Goal: Task Accomplishment & Management: Manage account settings

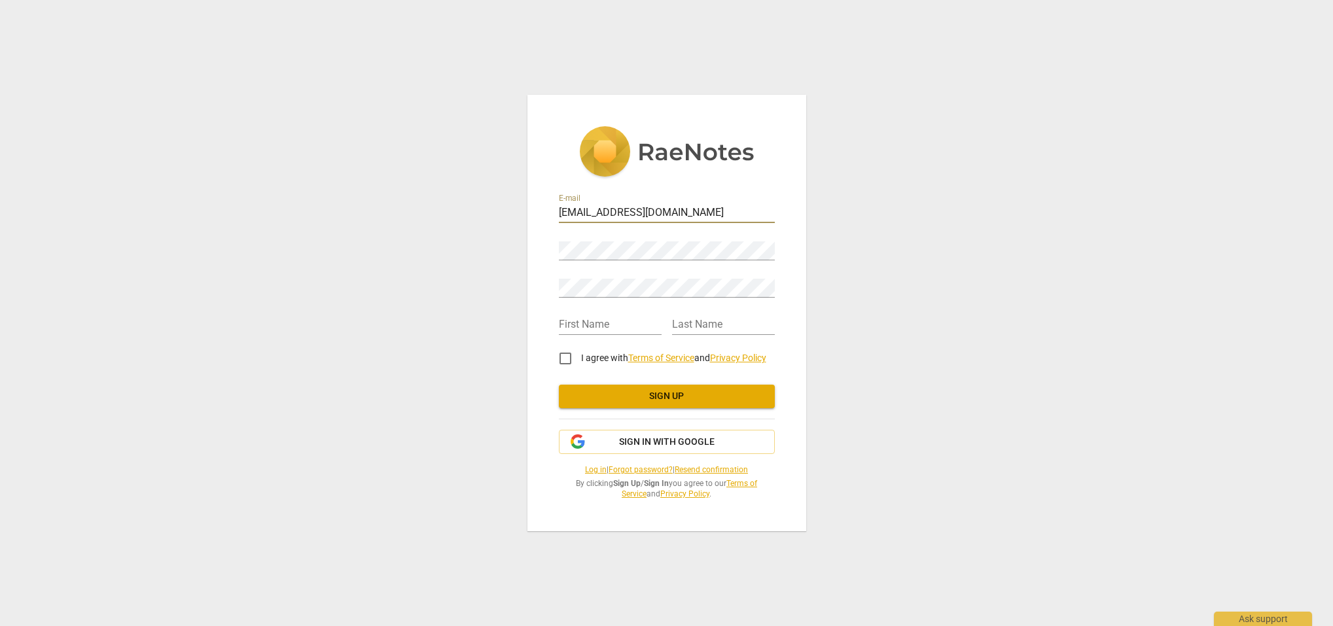
drag, startPoint x: 667, startPoint y: 213, endPoint x: 526, endPoint y: 212, distance: 141.3
click at [661, 444] on span "Sign in with Google" at bounding box center [667, 442] width 96 height 13
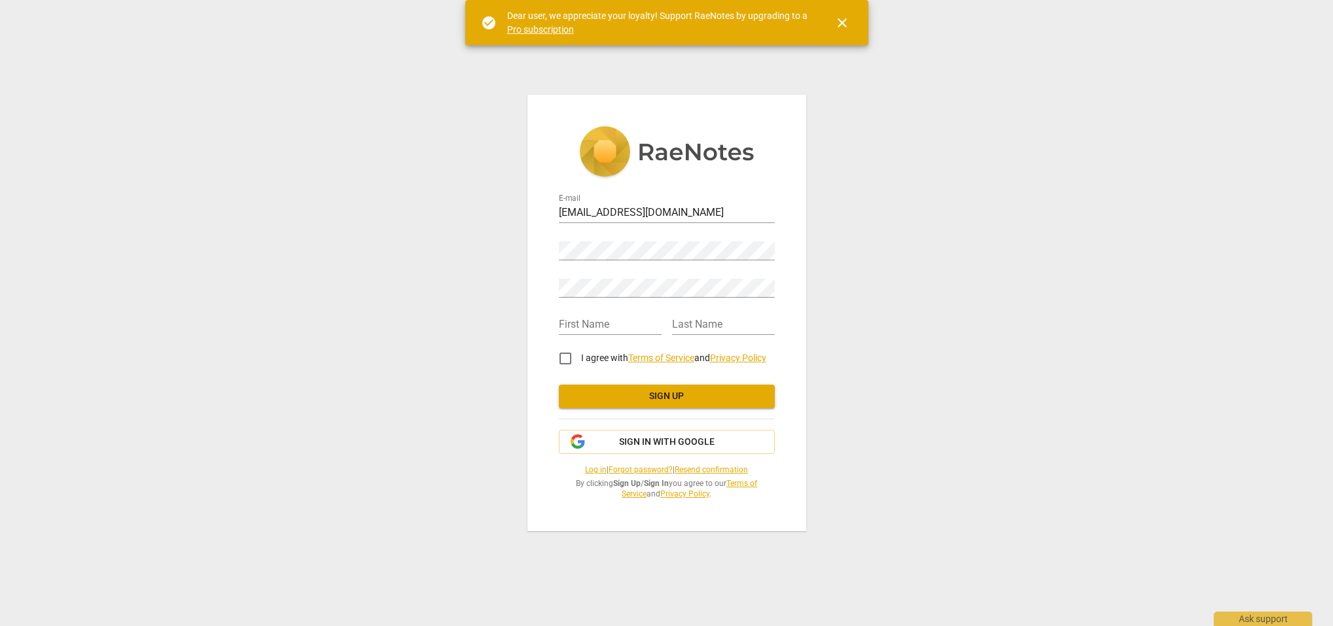
click at [840, 20] on span "close" at bounding box center [842, 23] width 16 height 16
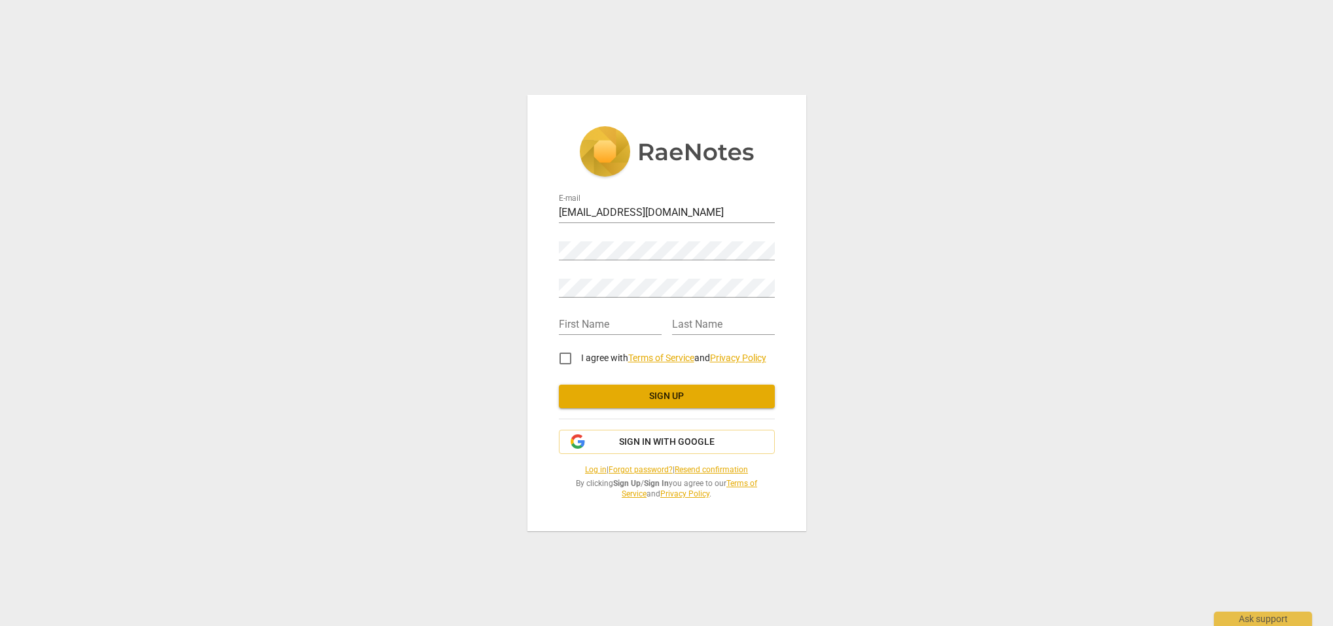
click at [585, 467] on link "Log in" at bounding box center [596, 469] width 22 height 9
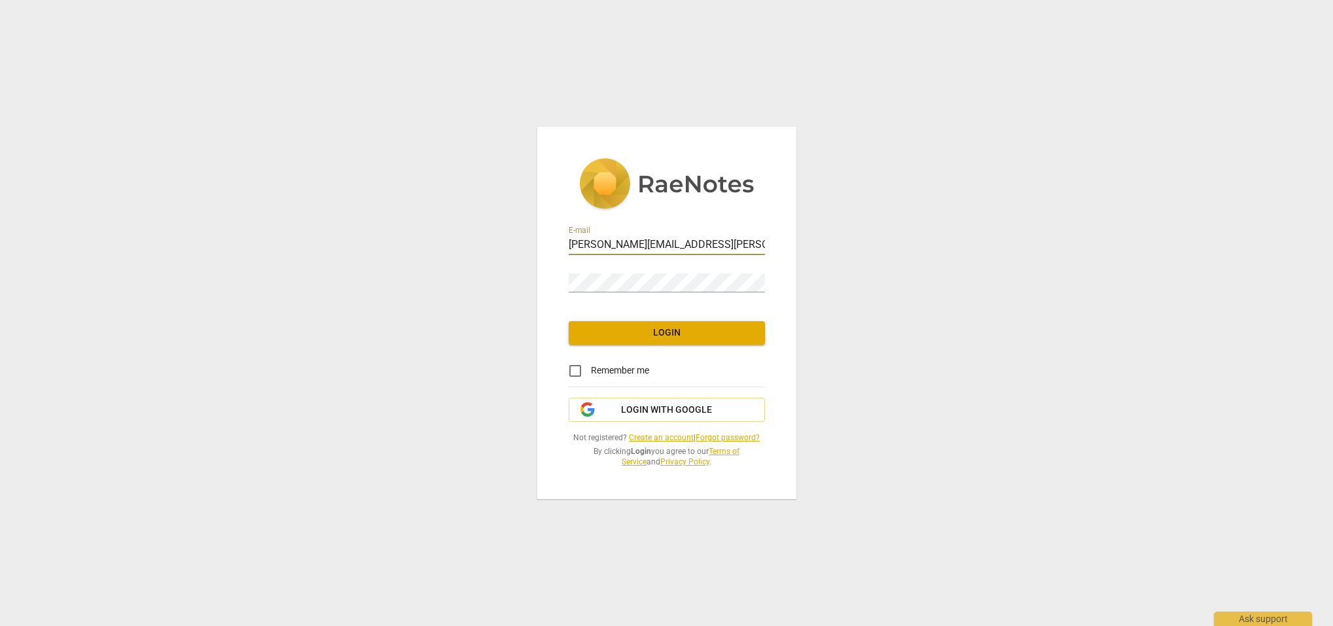
type input "alethea.l.dalton@gmail.com"
drag, startPoint x: 571, startPoint y: 370, endPoint x: 595, endPoint y: 381, distance: 26.9
click at [572, 369] on input "Remember me" at bounding box center [574, 370] width 31 height 31
checkbox input "true"
click at [659, 332] on span "Login" at bounding box center [666, 332] width 175 height 13
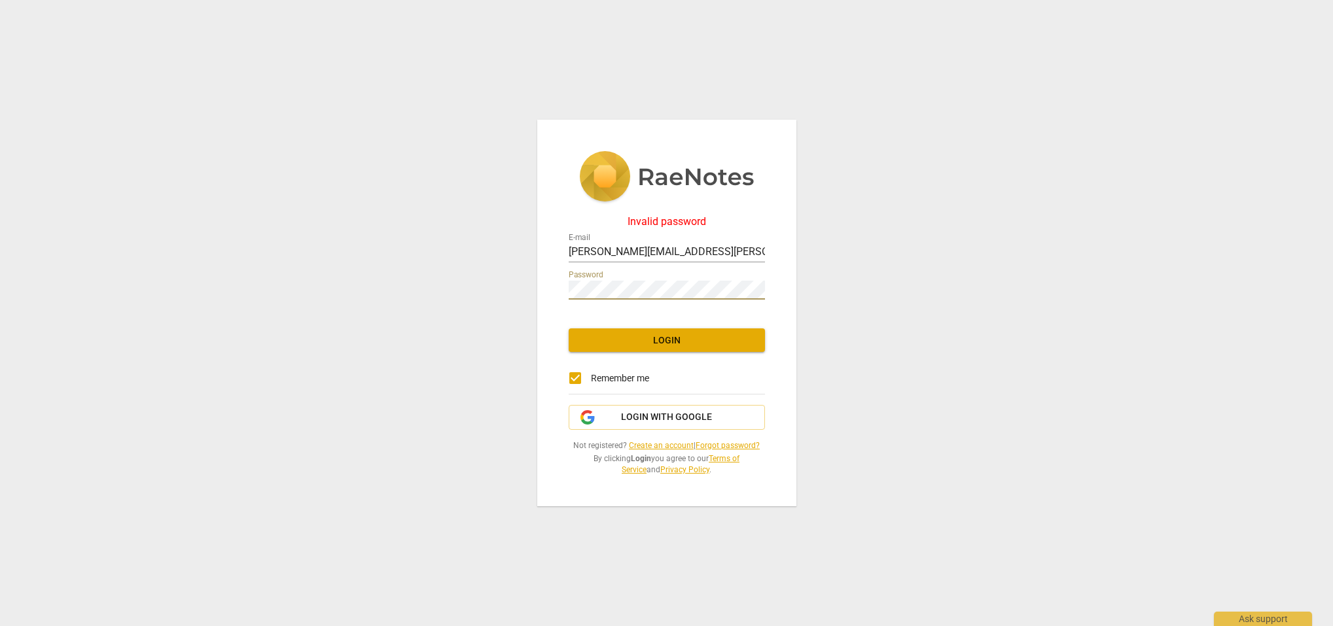
click at [845, 313] on div "Invalid password E-mail alethea.l.dalton@gmail.com Password Login Remember me L…" at bounding box center [666, 313] width 1333 height 626
click at [521, 286] on div "Invalid password E-mail alethea.l.dalton@gmail.com Password Login Remember me L…" at bounding box center [666, 313] width 1333 height 626
click at [653, 342] on span "Login" at bounding box center [666, 340] width 175 height 13
click at [677, 418] on span "Login with Google" at bounding box center [666, 417] width 91 height 13
